Goal: Task Accomplishment & Management: Manage account settings

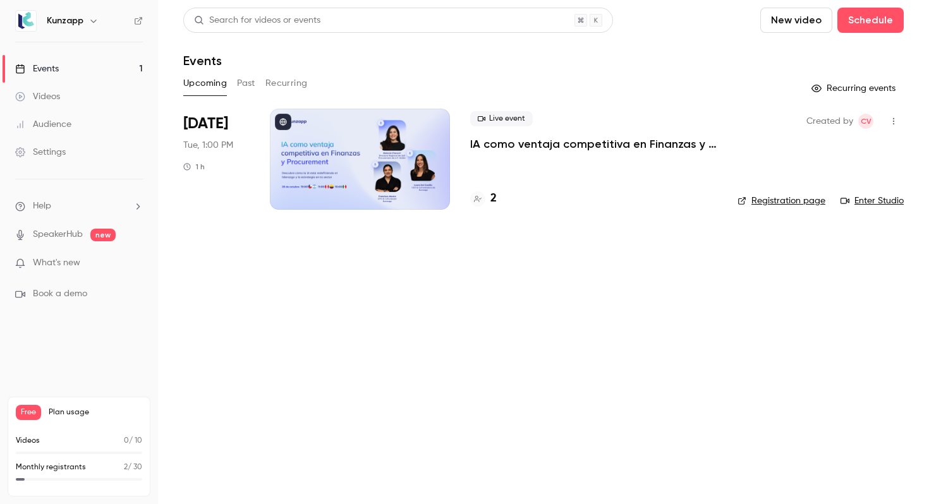
click at [359, 155] on div at bounding box center [360, 159] width 180 height 101
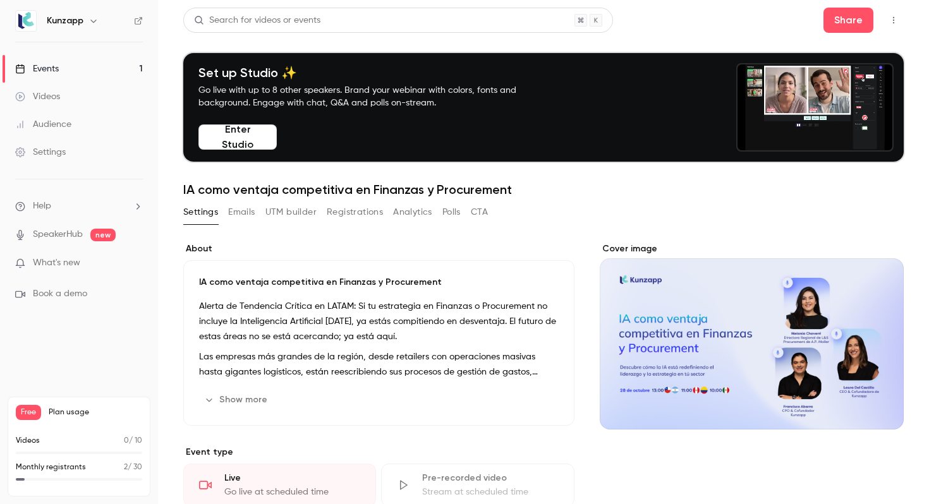
click at [234, 211] on button "Emails" at bounding box center [241, 212] width 27 height 20
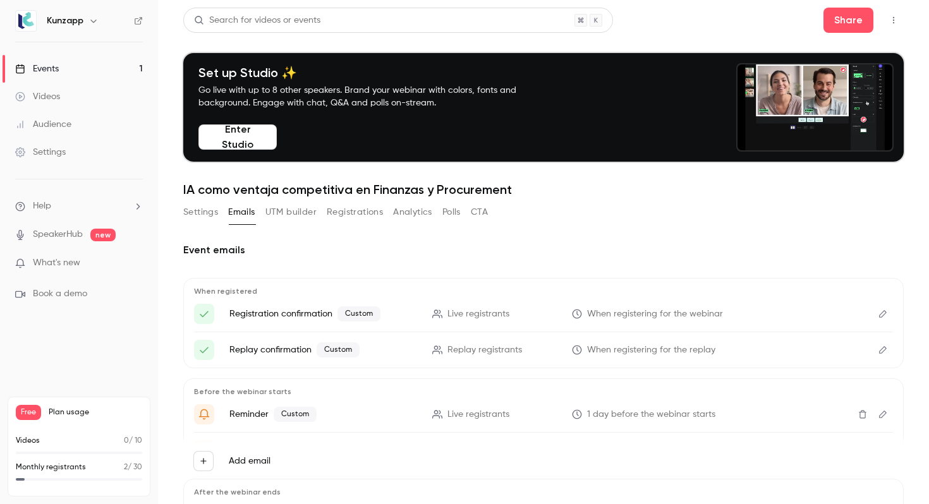
click at [86, 69] on link "Events 1" at bounding box center [79, 69] width 158 height 28
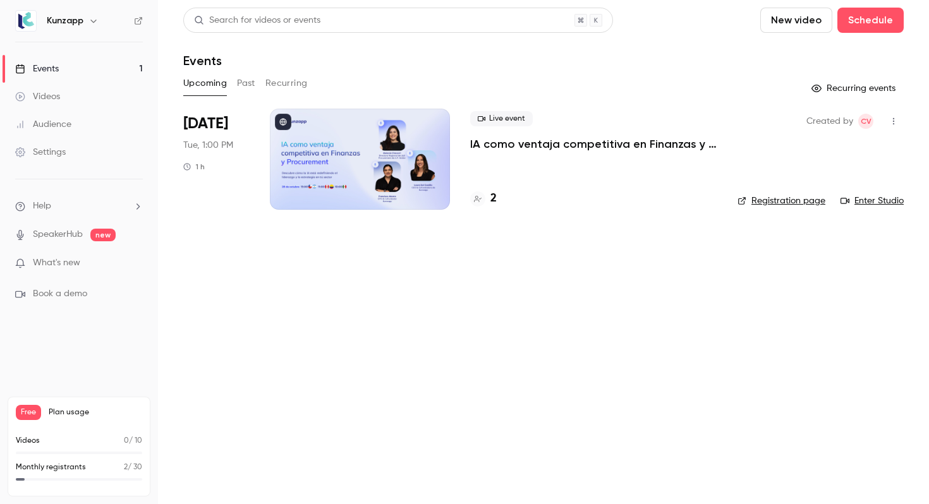
click at [66, 69] on link "Events 1" at bounding box center [79, 69] width 158 height 28
click at [93, 73] on link "Events 1" at bounding box center [79, 69] width 158 height 28
click at [130, 64] on link "Events 1" at bounding box center [79, 69] width 158 height 28
click at [534, 149] on p "IA como ventaja competitiva en Finanzas y Procurement" at bounding box center [593, 143] width 247 height 15
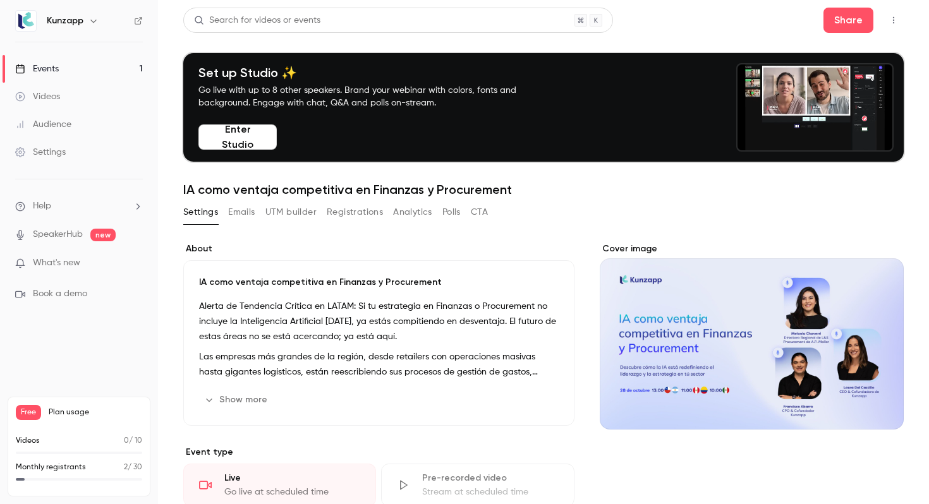
click at [301, 213] on button "UTM builder" at bounding box center [290, 212] width 51 height 20
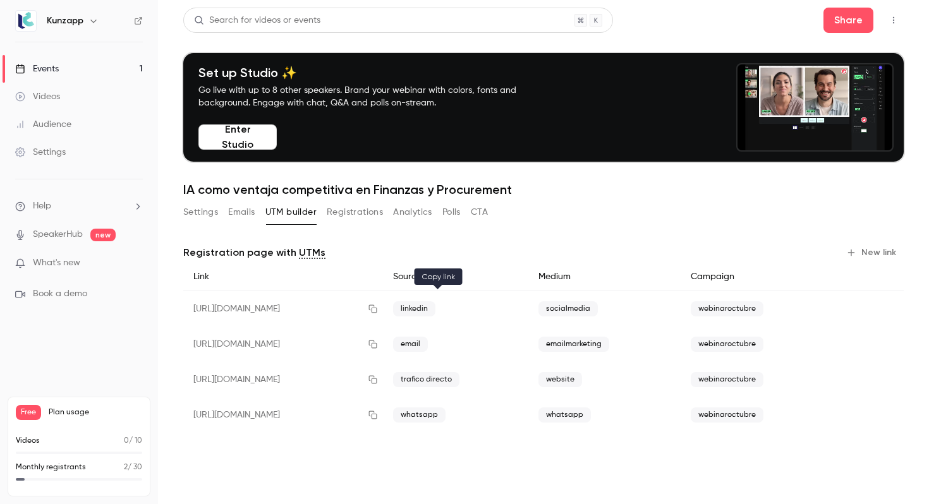
click at [378, 311] on icon "button" at bounding box center [373, 309] width 10 height 9
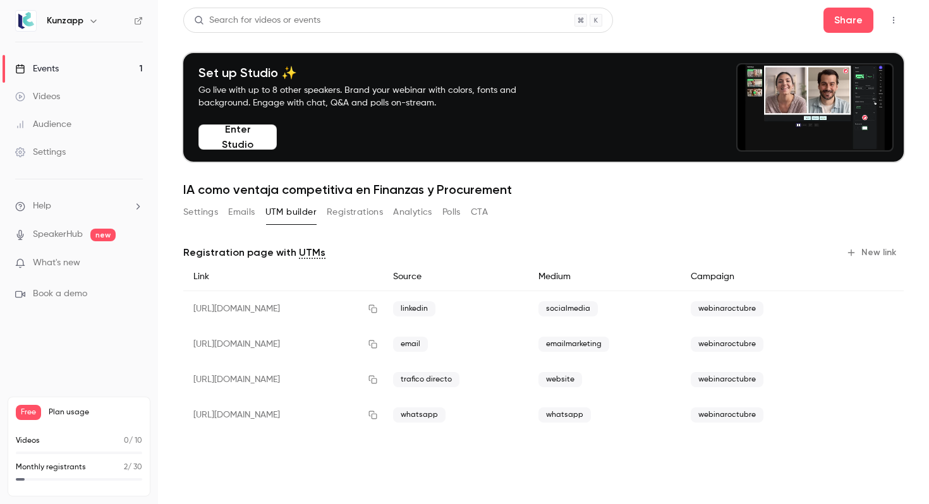
click at [104, 98] on link "Videos" at bounding box center [79, 97] width 158 height 28
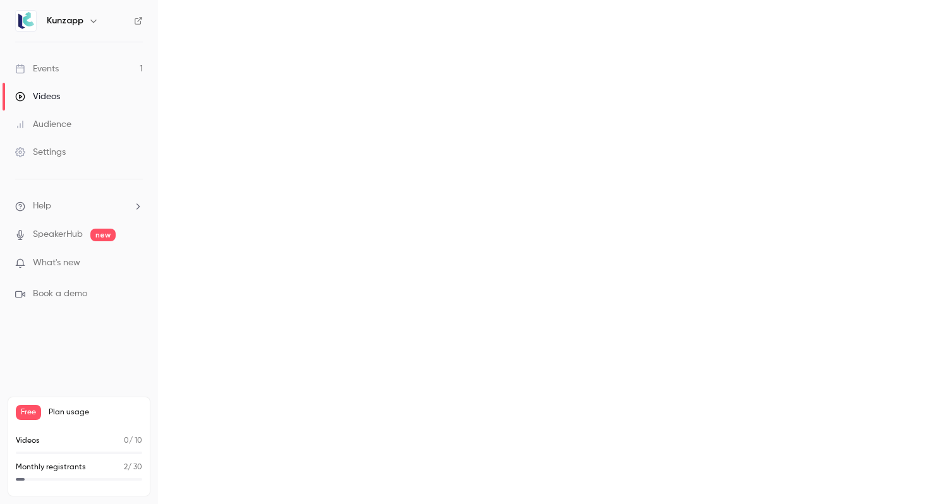
click at [91, 70] on link "Events 1" at bounding box center [79, 69] width 158 height 28
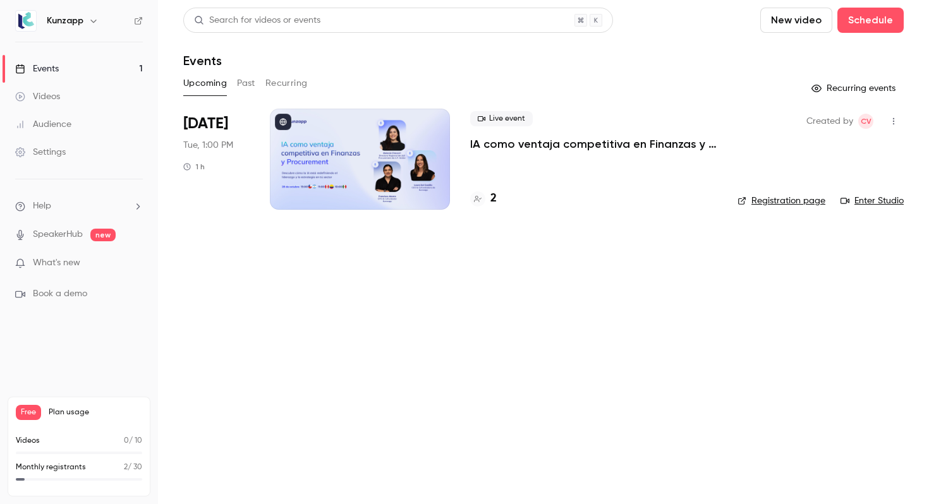
click at [362, 142] on div at bounding box center [360, 159] width 180 height 101
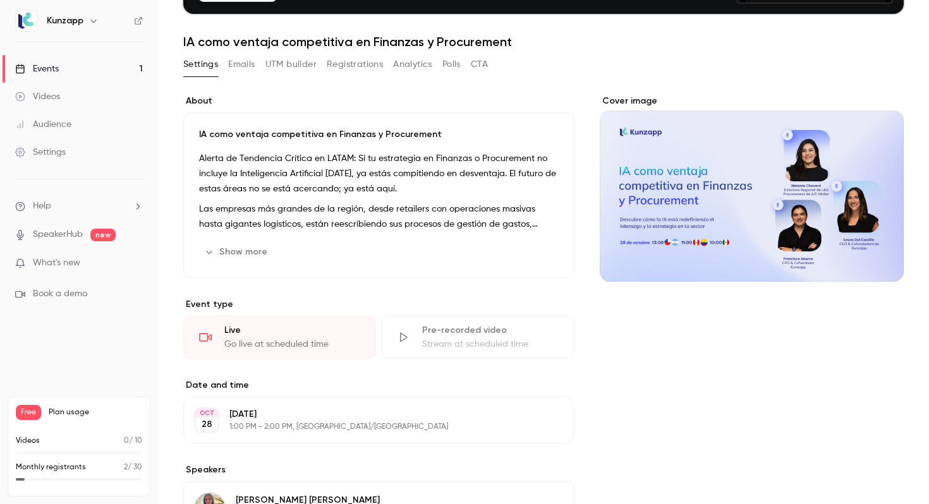
scroll to position [188, 0]
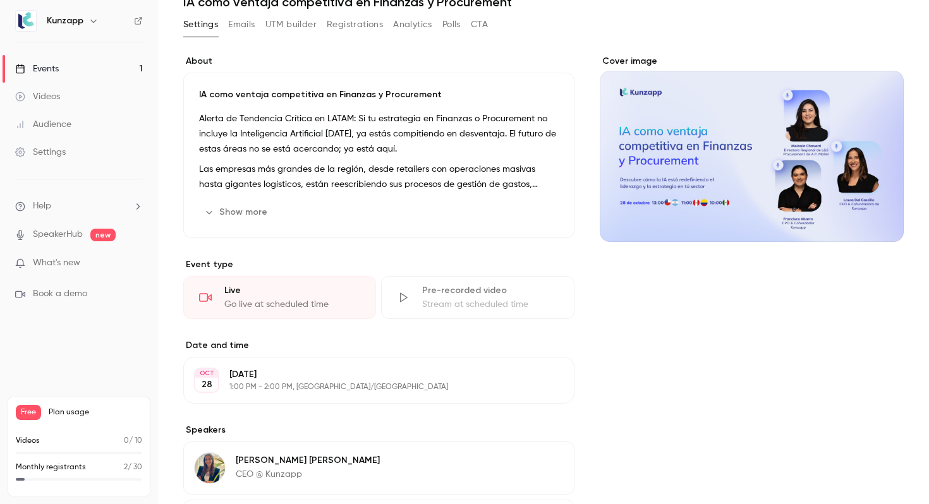
click at [256, 219] on button "Show more" at bounding box center [237, 212] width 76 height 20
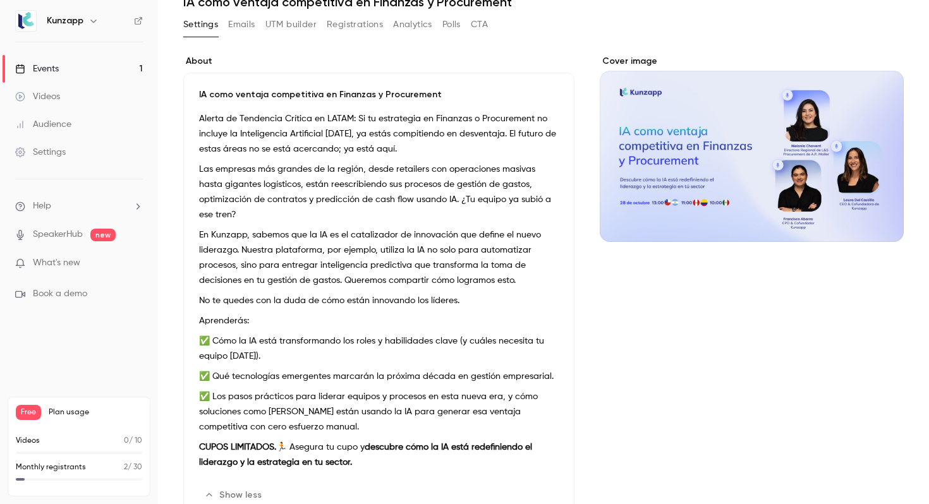
scroll to position [203, 0]
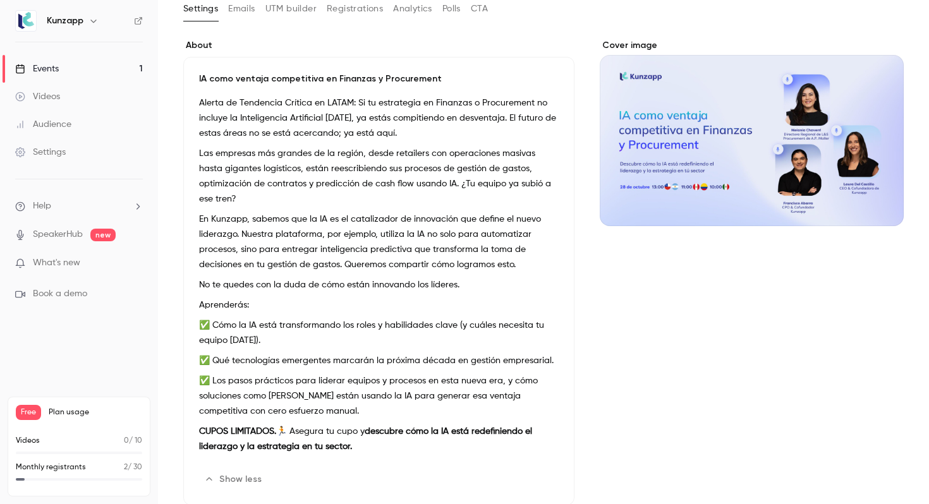
click at [330, 175] on p "Las empresas más grandes de la región, desde retailers con operaciones masivas …" at bounding box center [378, 176] width 359 height 61
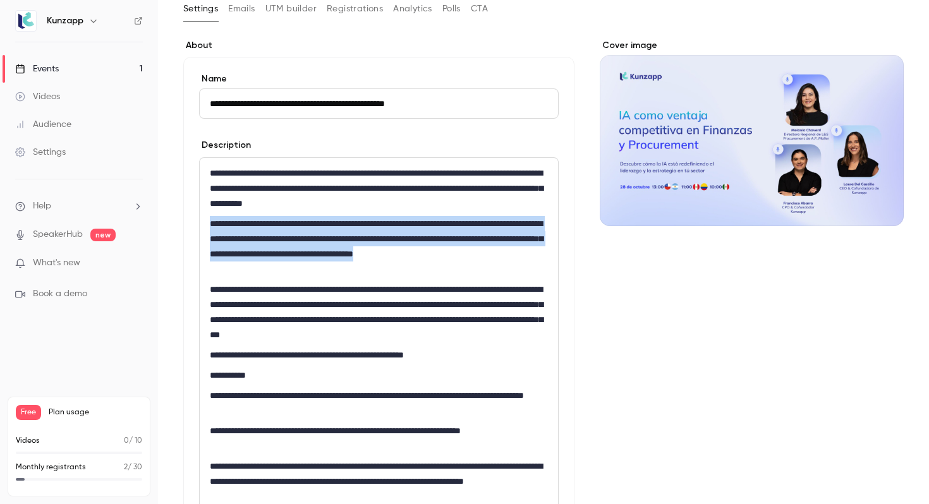
drag, startPoint x: 290, startPoint y: 266, endPoint x: 198, endPoint y: 221, distance: 102.0
click at [199, 222] on div "**********" at bounding box center [378, 354] width 359 height 395
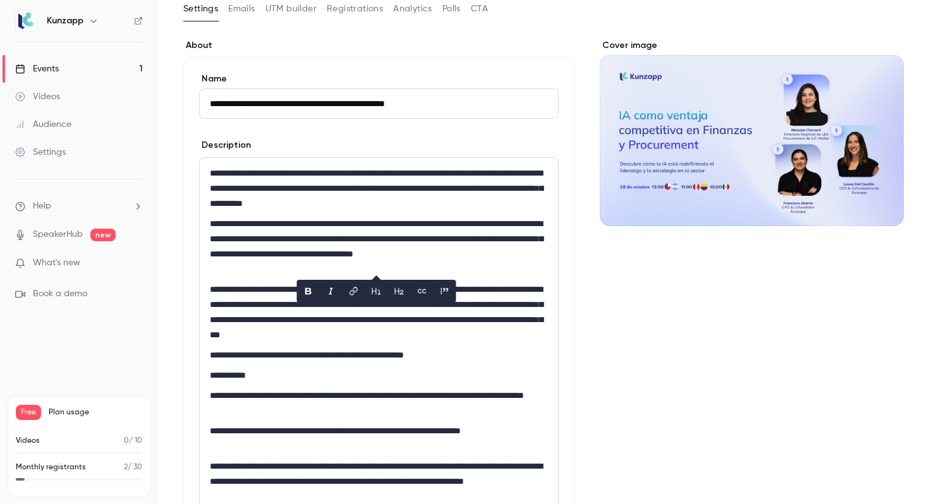
click at [457, 200] on p "**********" at bounding box center [379, 188] width 338 height 45
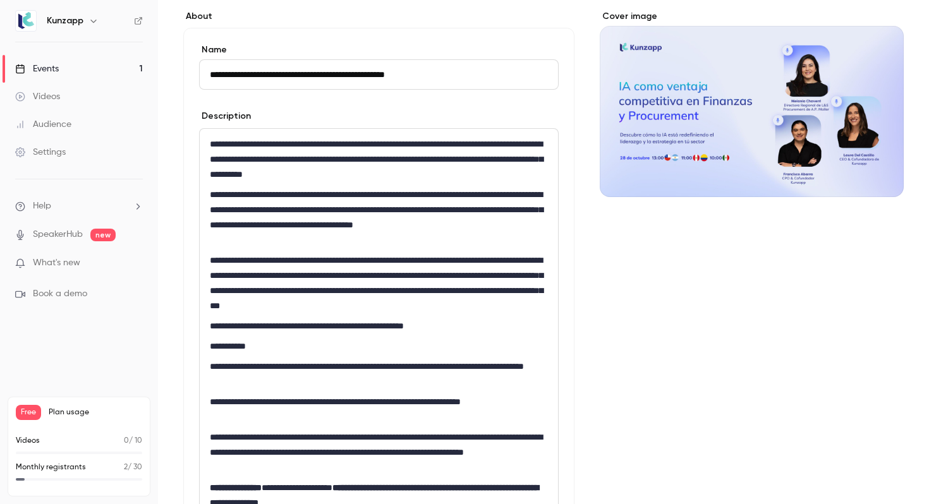
scroll to position [250, 0]
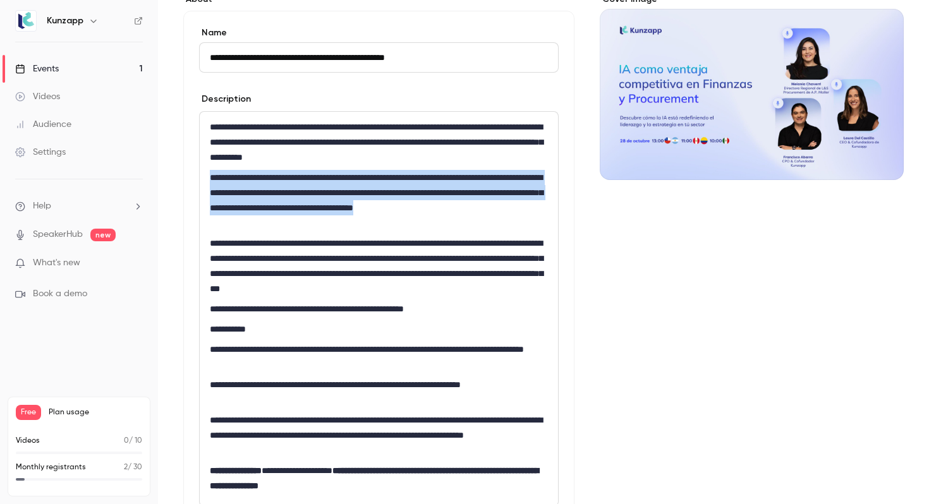
drag, startPoint x: 255, startPoint y: 222, endPoint x: 206, endPoint y: 180, distance: 64.5
click at [206, 180] on div "**********" at bounding box center [379, 309] width 358 height 394
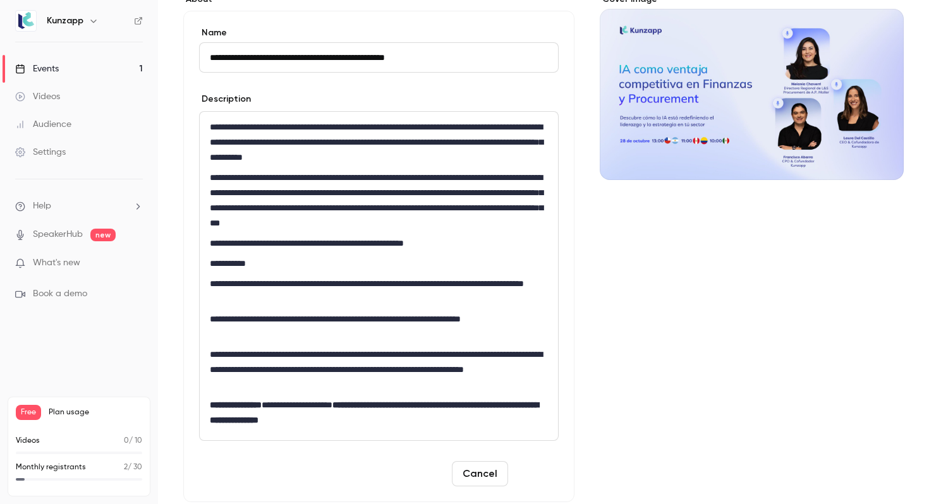
click at [540, 474] on button "Save" at bounding box center [535, 473] width 45 height 25
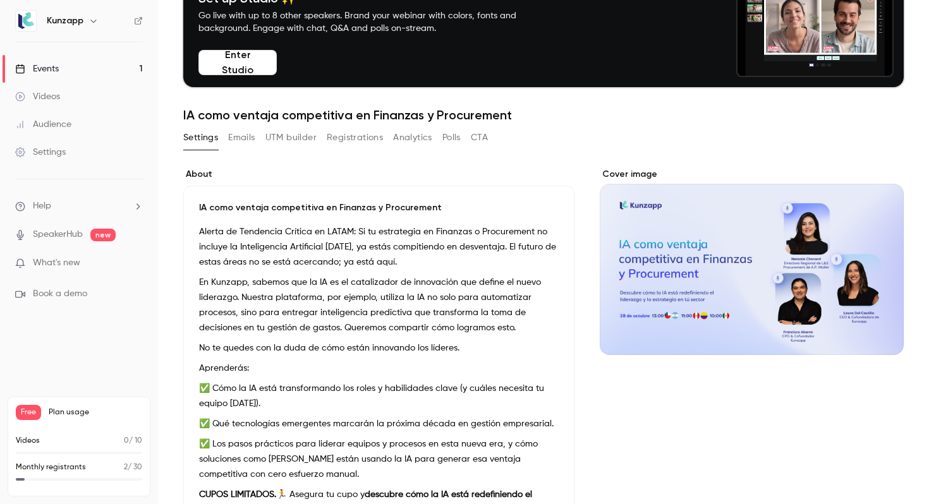
scroll to position [63, 0]
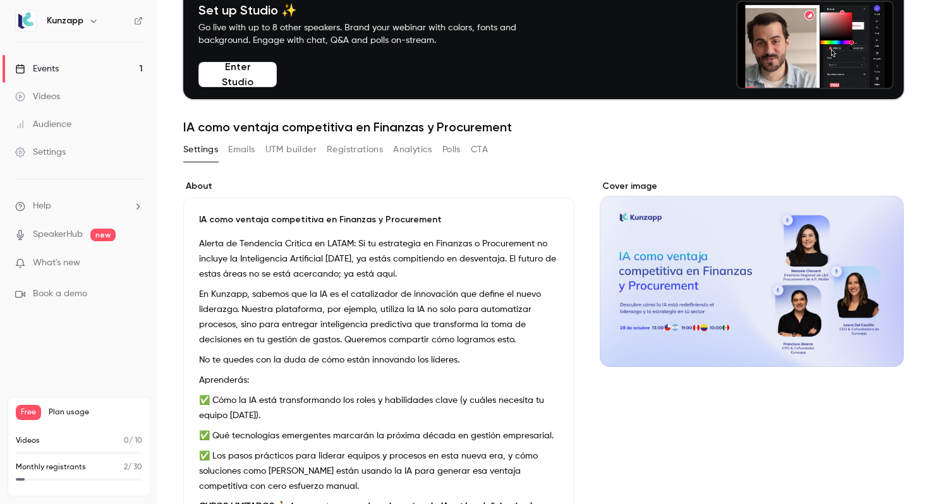
click at [131, 64] on link "Events 1" at bounding box center [79, 69] width 158 height 28
